Goal: Find specific page/section

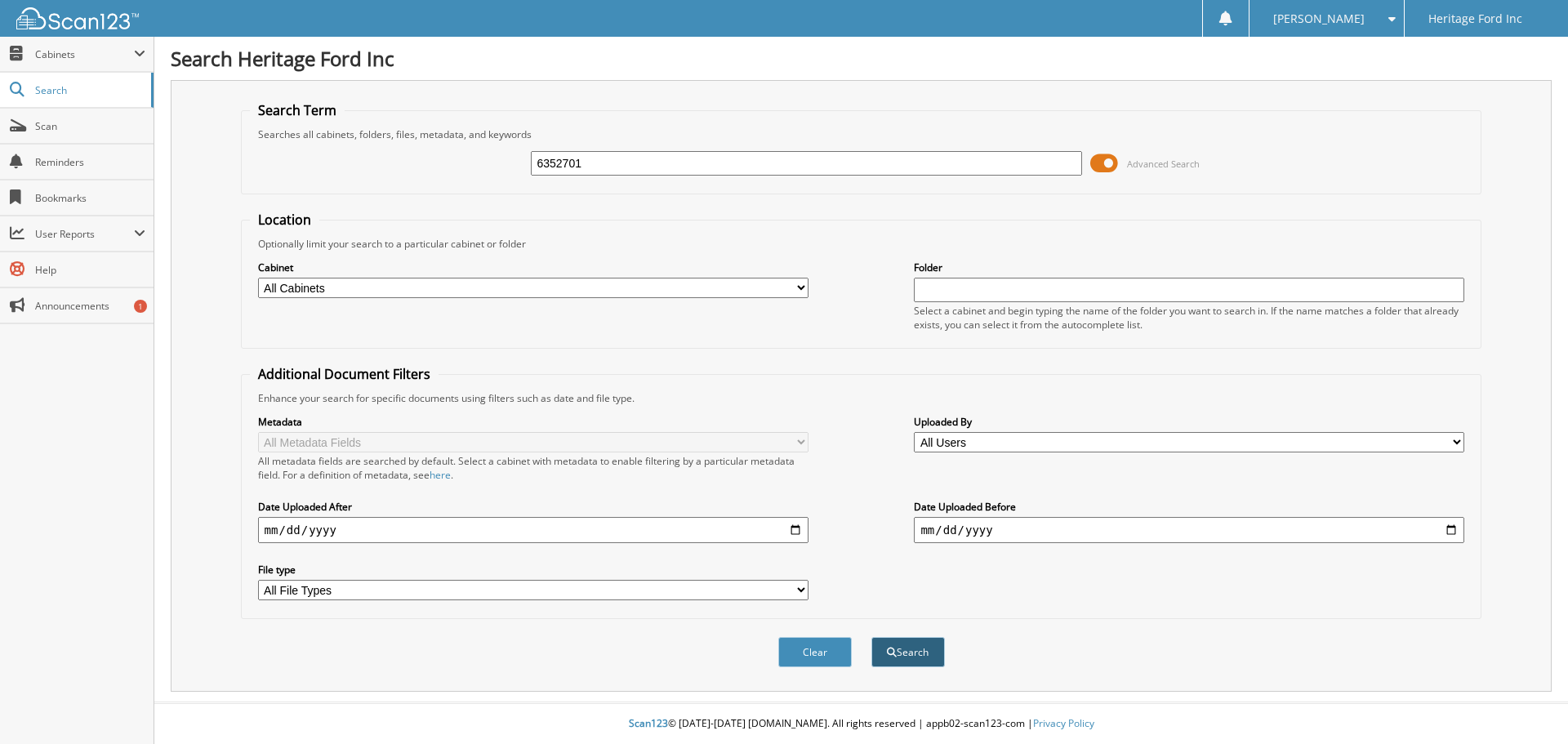
type input "6352701"
click at [924, 663] on button "Search" at bounding box center [907, 652] width 74 height 30
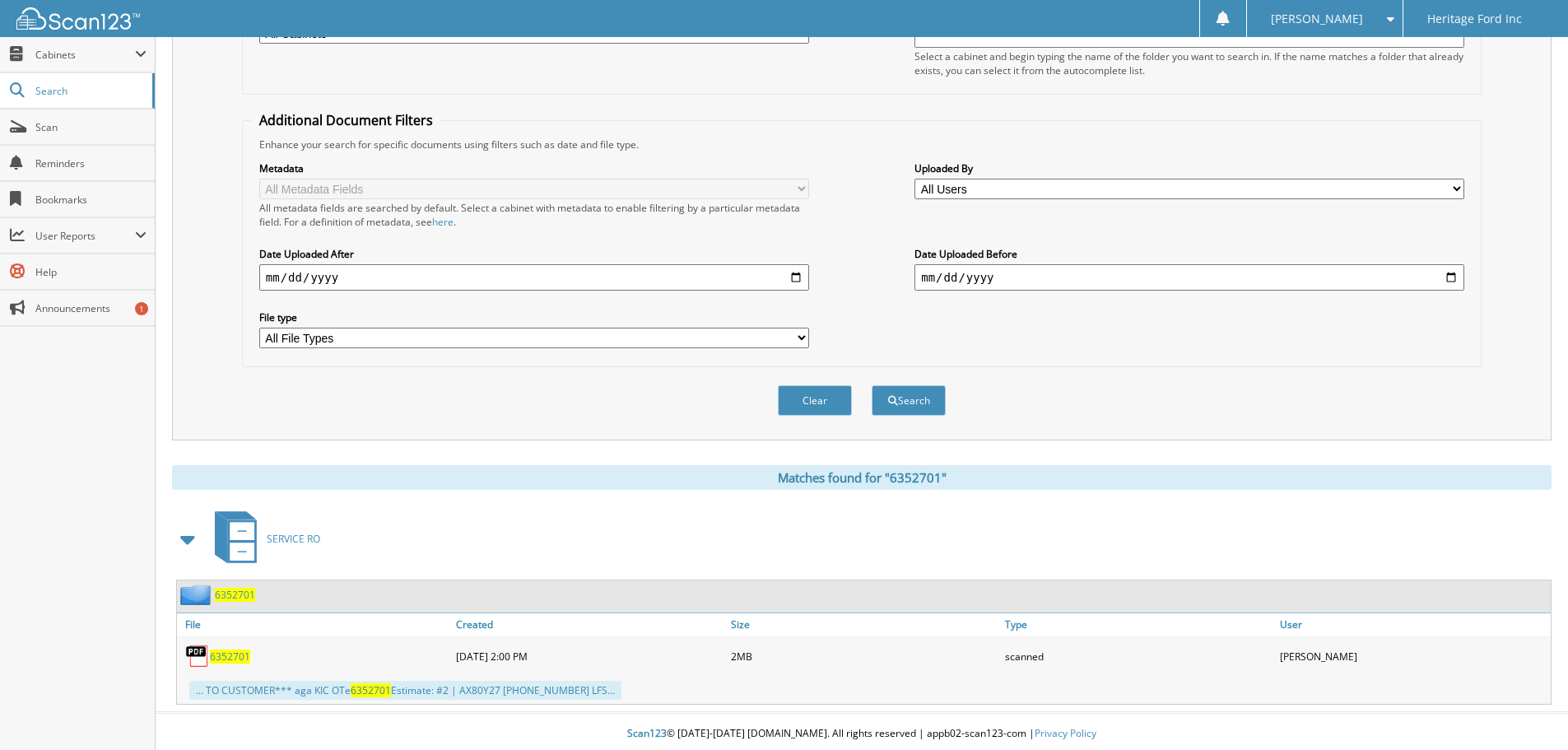
scroll to position [262, 0]
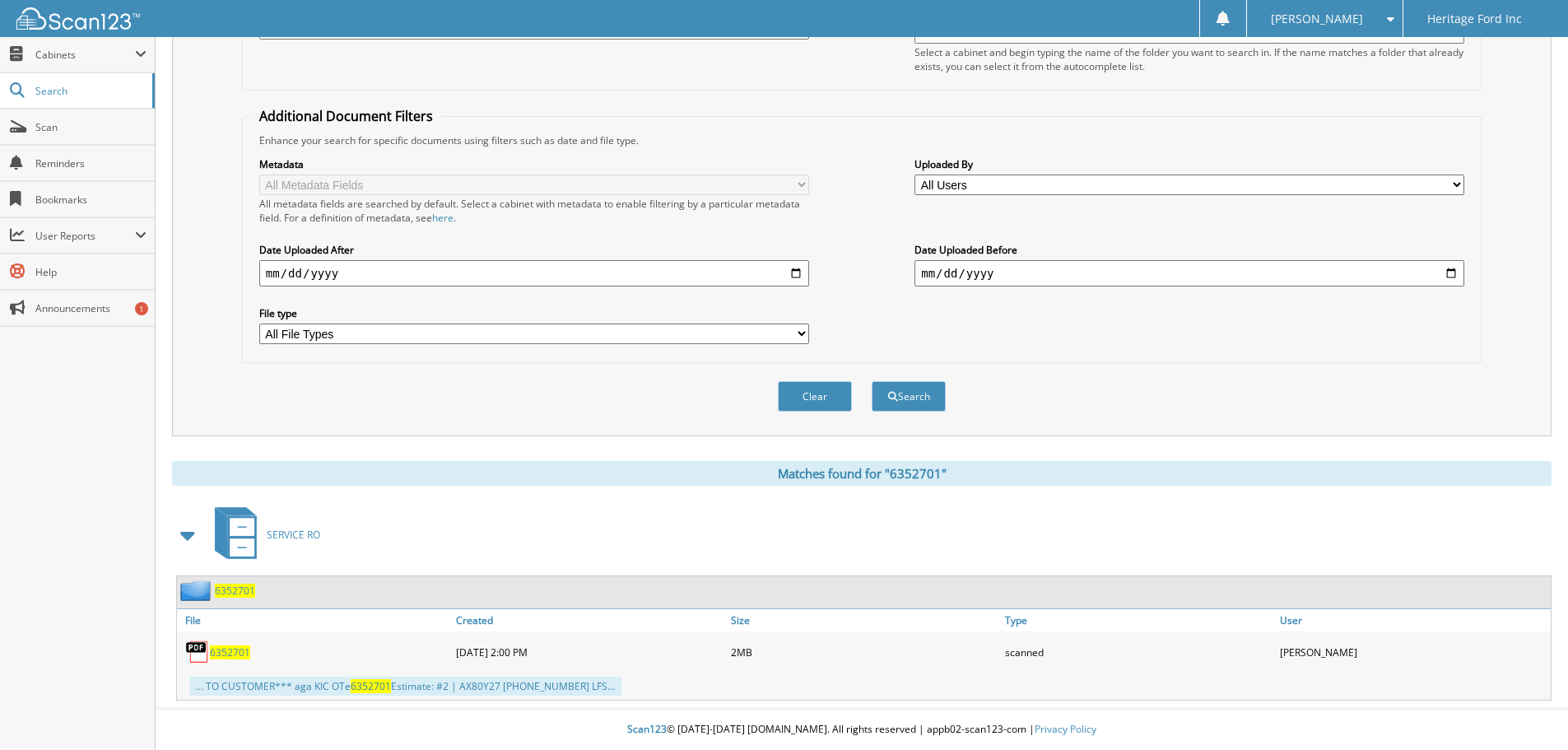
click at [228, 582] on div "6352701" at bounding box center [215, 590] width 78 height 21
click at [241, 590] on span "6352701" at bounding box center [235, 590] width 40 height 14
